Goal: Book appointment/travel/reservation

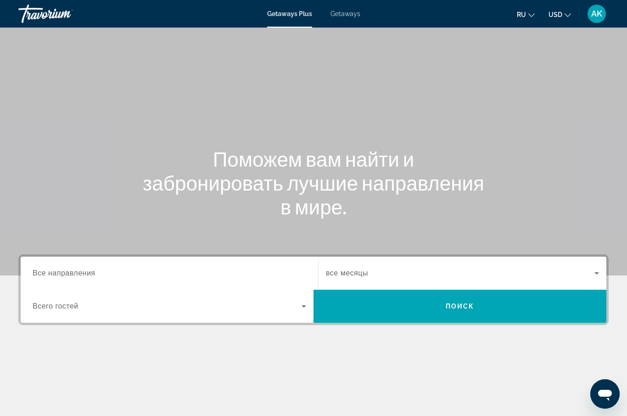
click at [76, 274] on span "Все направления" at bounding box center [64, 273] width 63 height 8
click at [76, 274] on input "Destination Все направления" at bounding box center [170, 273] width 274 height 11
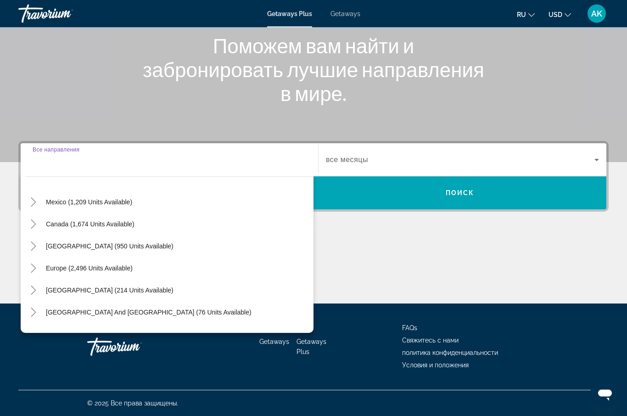
scroll to position [113, 0]
click at [107, 271] on span "Europe (2,496 units available)" at bounding box center [89, 267] width 87 height 7
type input "**********"
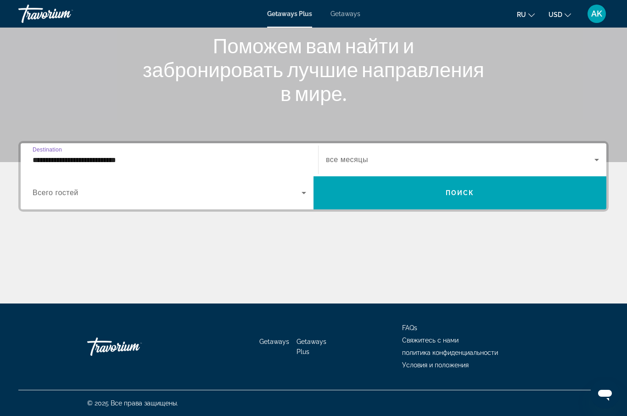
click at [347, 165] on span "Search widget" at bounding box center [460, 159] width 269 height 11
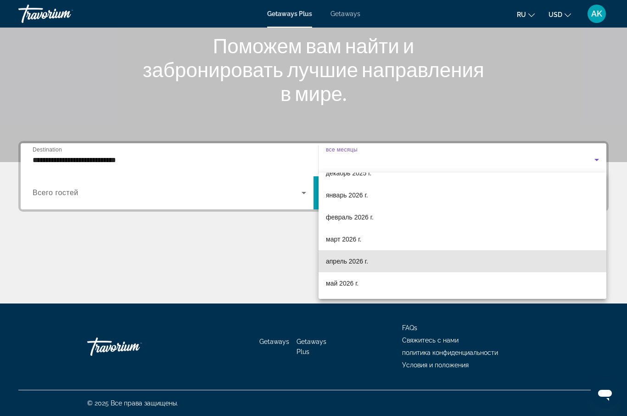
scroll to position [103, 0]
click at [379, 260] on mat-option "апрель 2026 г." at bounding box center [463, 261] width 288 height 22
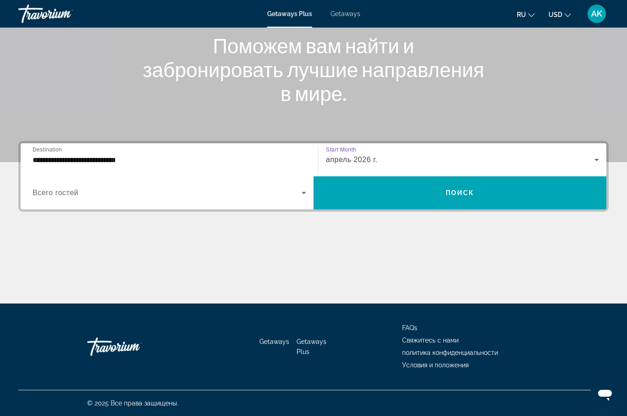
click at [447, 194] on span "Поиск" at bounding box center [460, 192] width 29 height 7
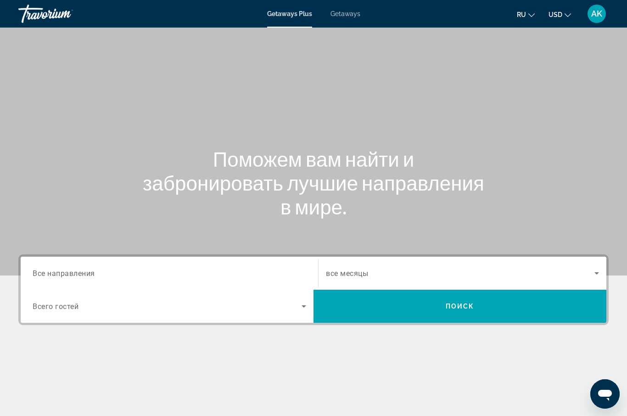
click at [596, 274] on icon "Search widget" at bounding box center [596, 273] width 5 height 2
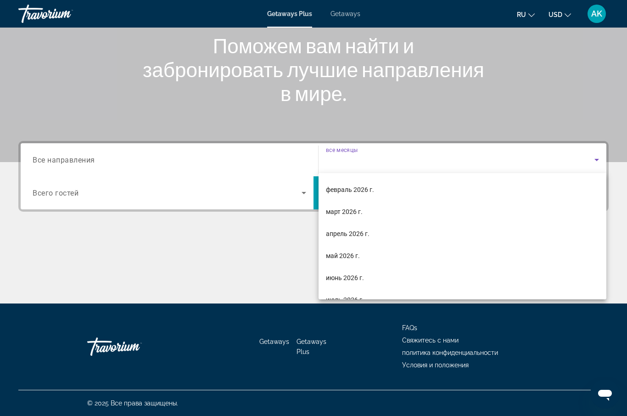
scroll to position [131, 0]
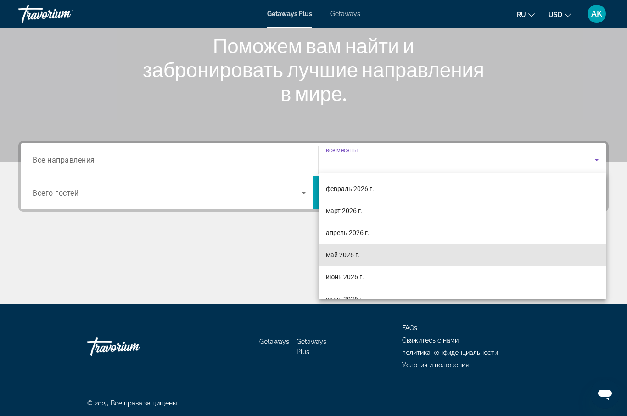
click at [367, 258] on mat-option "май 2026 г." at bounding box center [463, 255] width 288 height 22
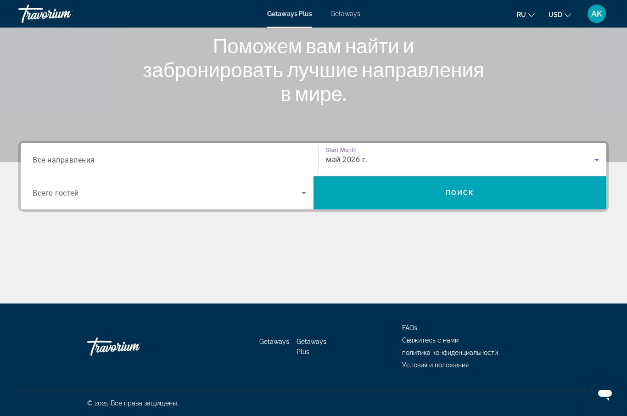
click at [443, 188] on span "Search widget" at bounding box center [459, 193] width 293 height 22
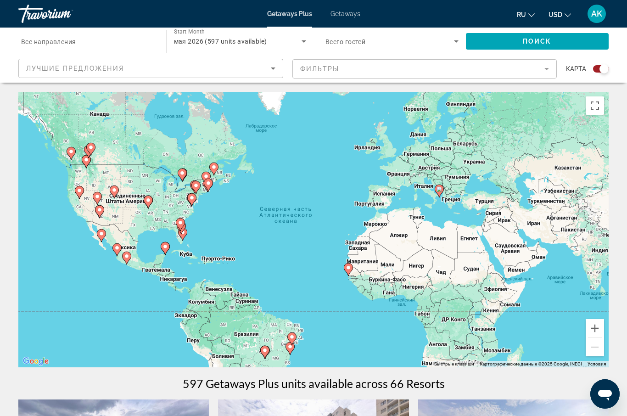
click at [346, 13] on span "Getaways" at bounding box center [345, 13] width 30 height 7
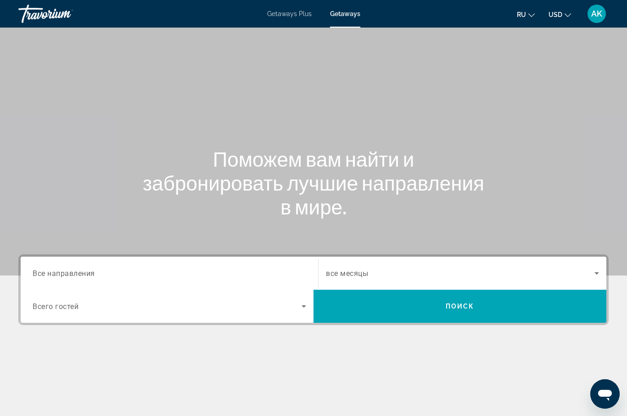
click at [365, 275] on span "все месяцы" at bounding box center [347, 273] width 42 height 9
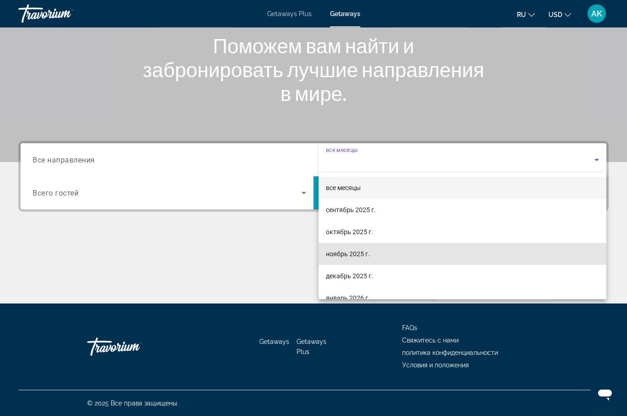
scroll to position [113, 0]
click at [371, 259] on mat-option "ноябрь 2025 г." at bounding box center [463, 254] width 288 height 22
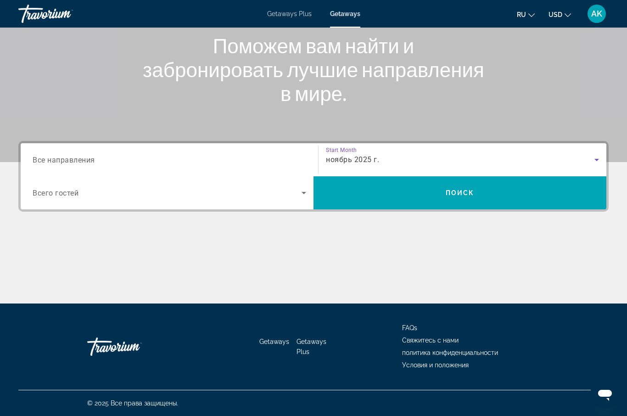
click at [447, 196] on span "Поиск" at bounding box center [460, 192] width 29 height 7
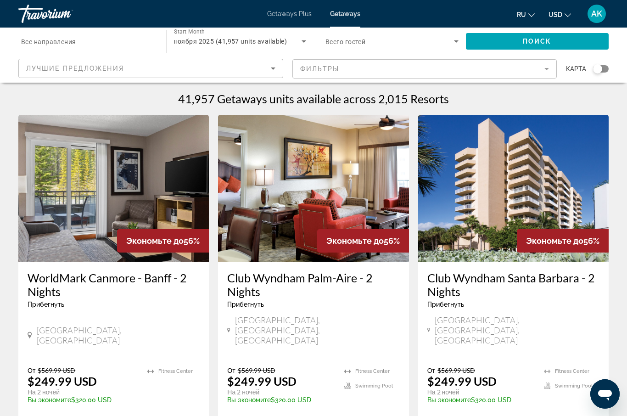
click at [378, 17] on div "ru English Español Français Italiano Português русский USD USD ($) MXN (Mex$) C…" at bounding box center [489, 13] width 240 height 19
click at [527, 44] on span "Поиск" at bounding box center [537, 41] width 29 height 7
click at [341, 15] on span "Getaways" at bounding box center [345, 13] width 30 height 7
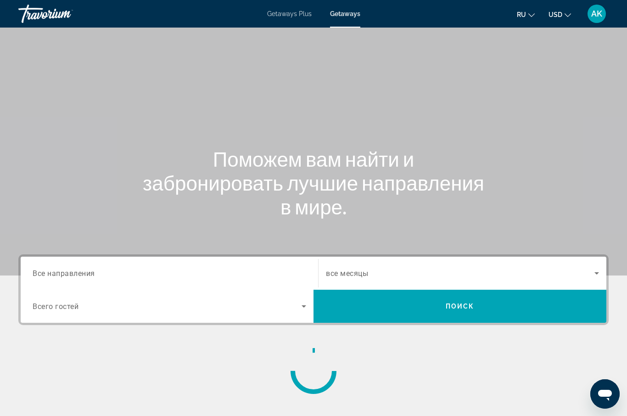
click at [350, 270] on span "все месяцы" at bounding box center [347, 273] width 42 height 9
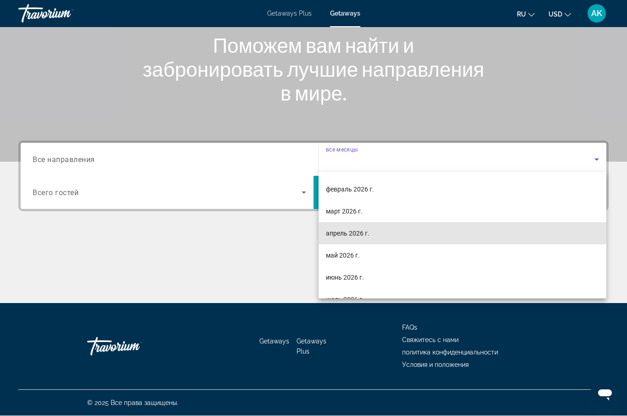
scroll to position [102, 0]
